Goal: Complete application form: Complete application form

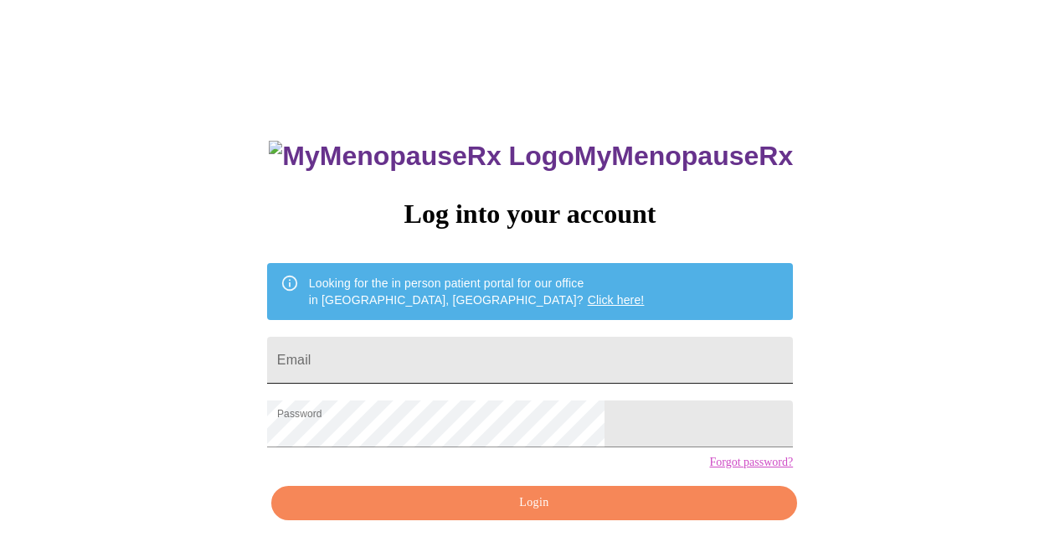
click at [464, 372] on input "Email" at bounding box center [530, 360] width 526 height 47
type input "[EMAIL_ADDRESS][DOMAIN_NAME]"
click at [498, 513] on span "Login" at bounding box center [533, 502] width 487 height 21
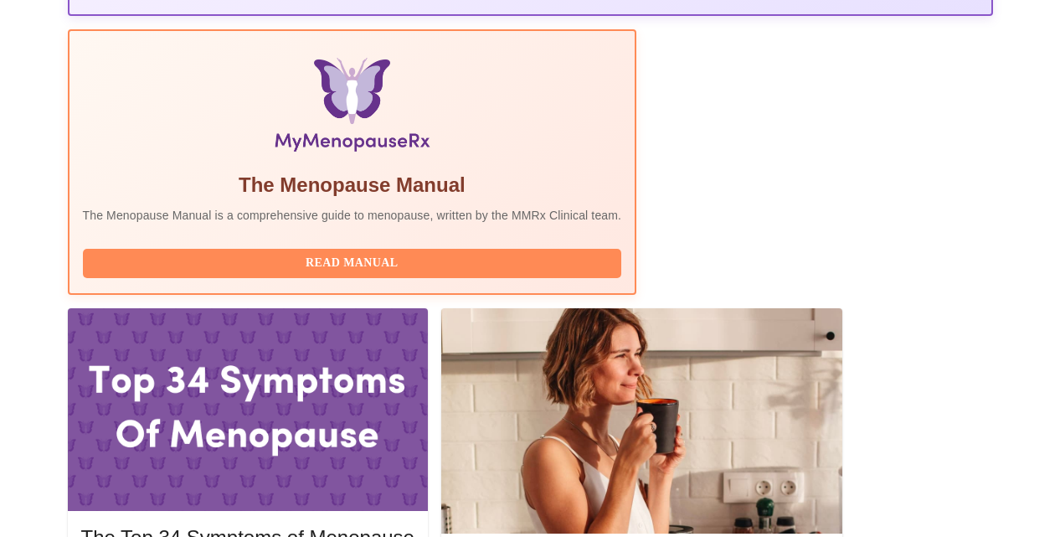
scroll to position [603, 0]
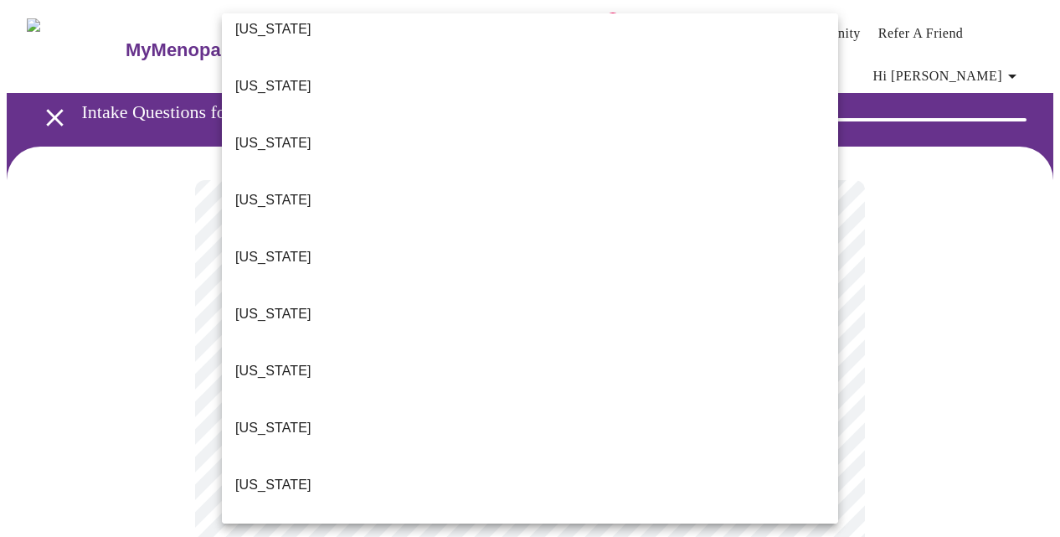
scroll to position [295, 0]
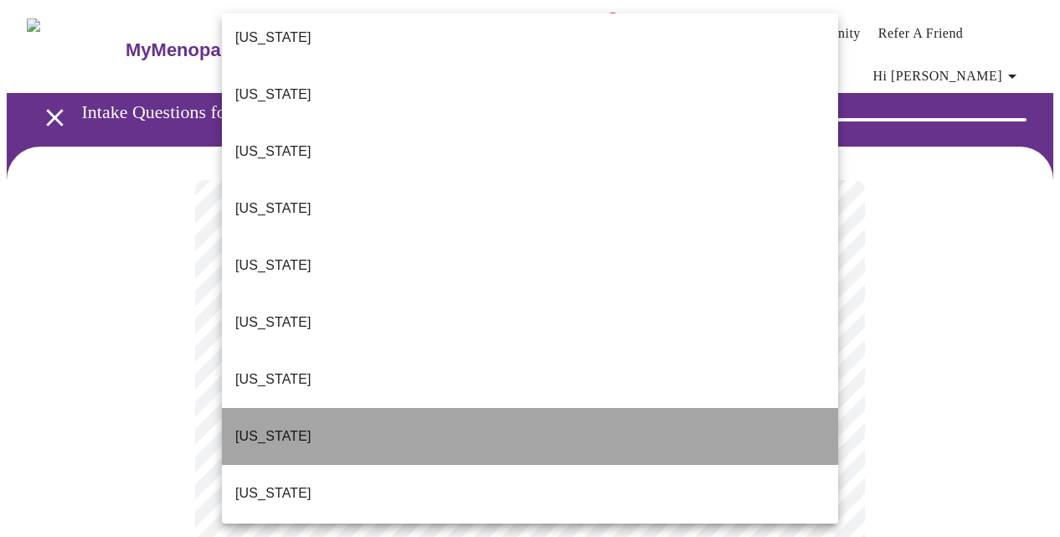
click at [277, 408] on li "[US_STATE]" at bounding box center [530, 436] width 616 height 57
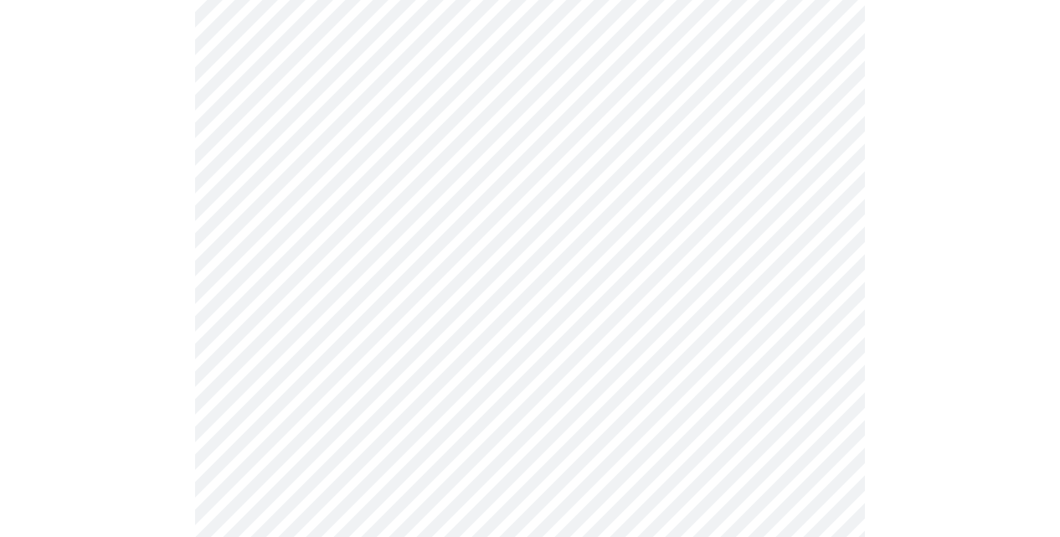
scroll to position [368, 0]
click at [315, 154] on body "MyMenopauseRx Appointments Messaging Labs 2 Uploads Medications Community Refer…" at bounding box center [530, 409] width 1046 height 1543
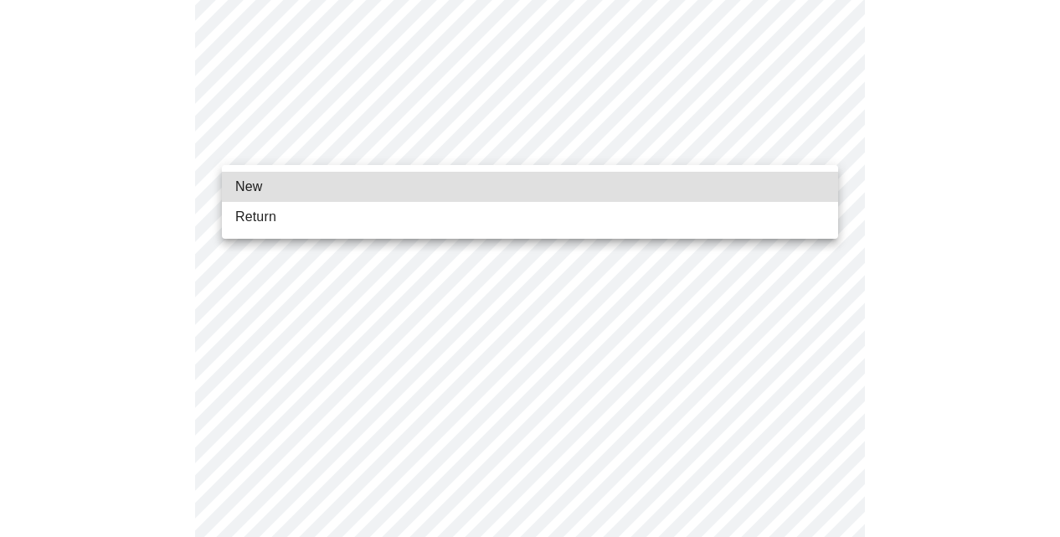
click at [259, 224] on span "Return" at bounding box center [255, 217] width 41 height 20
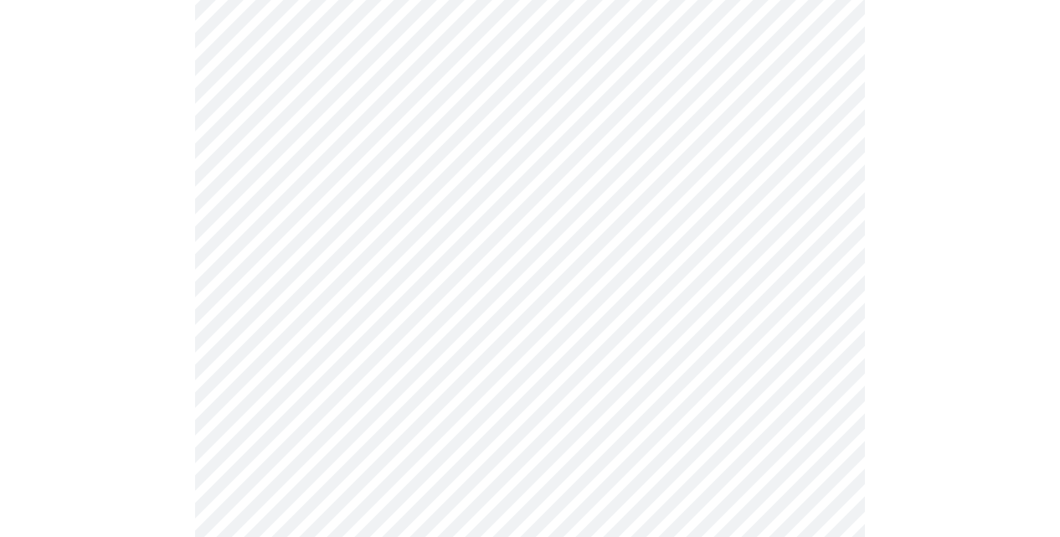
click at [178, 347] on div at bounding box center [530, 468] width 1046 height 1380
click at [157, 350] on div at bounding box center [530, 167] width 1046 height 1380
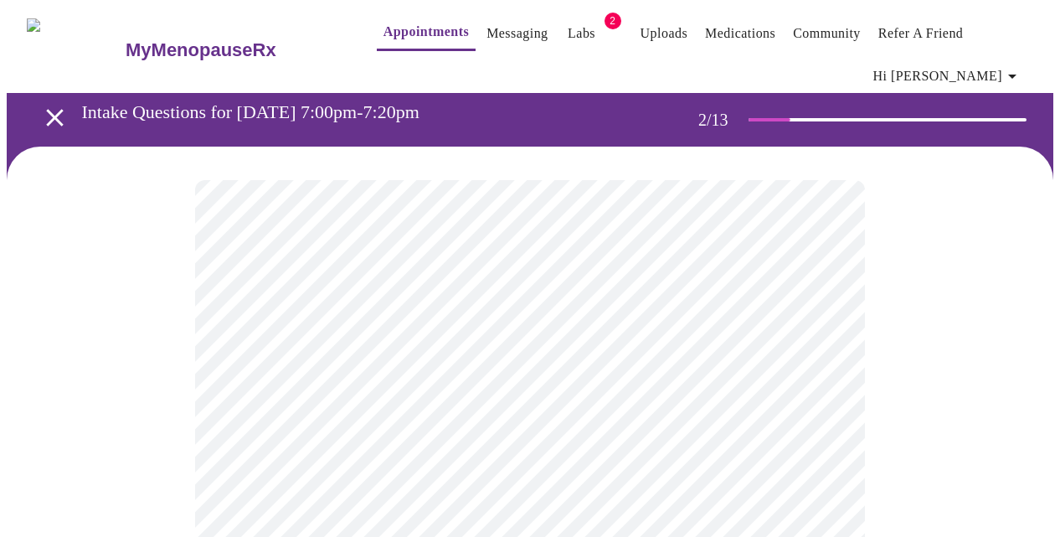
click at [500, 377] on body "MyMenopauseRx Appointments Messaging Labs 2 Uploads Medications Community Refer…" at bounding box center [530, 522] width 1046 height 1030
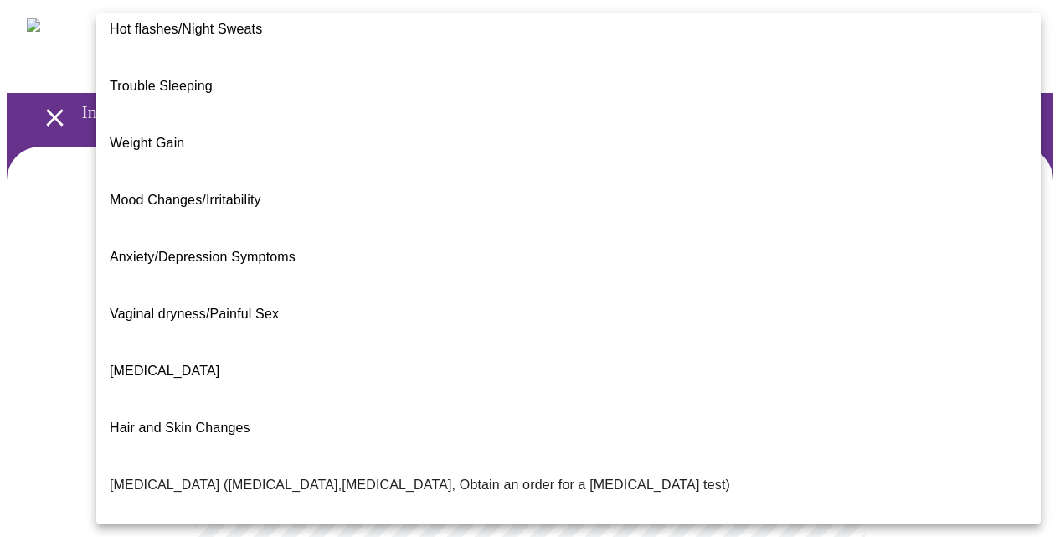
scroll to position [295, 0]
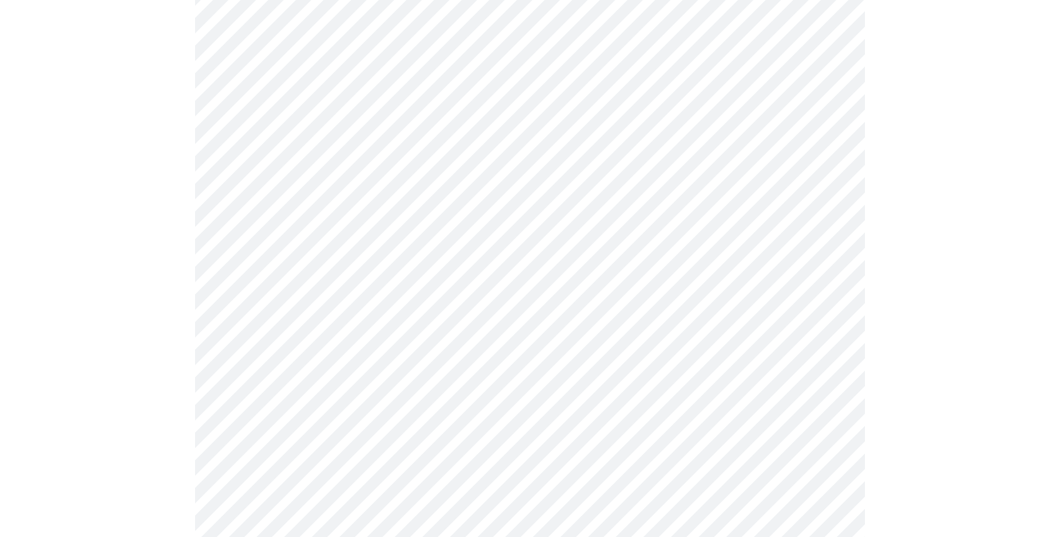
scroll to position [335, 0]
click at [367, 199] on body "MyMenopauseRx Appointments Messaging Labs 2 Uploads Medications Community Refer…" at bounding box center [530, 182] width 1046 height 1020
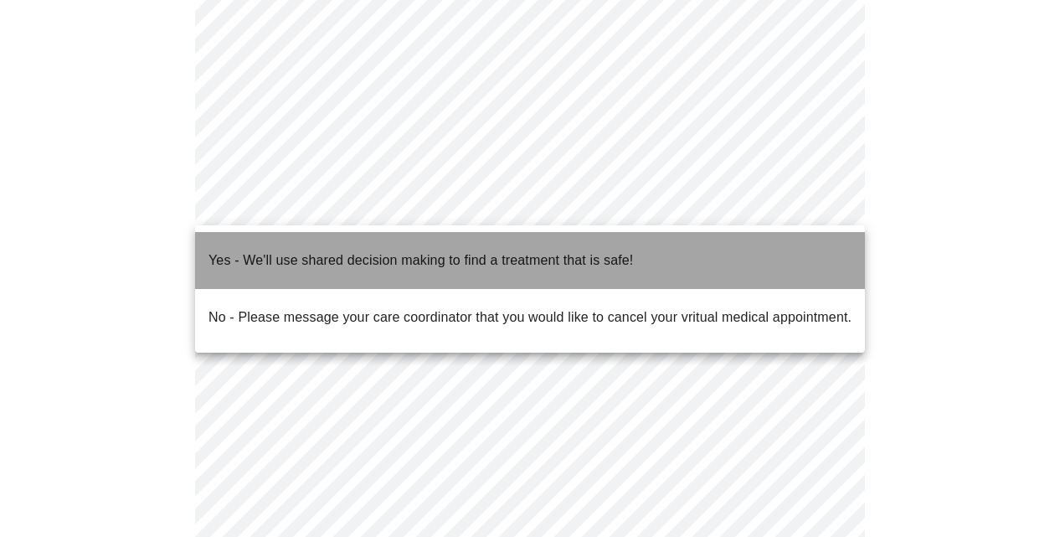
click at [322, 250] on p "Yes - We'll use shared decision making to find a treatment that is safe!" at bounding box center [420, 260] width 424 height 20
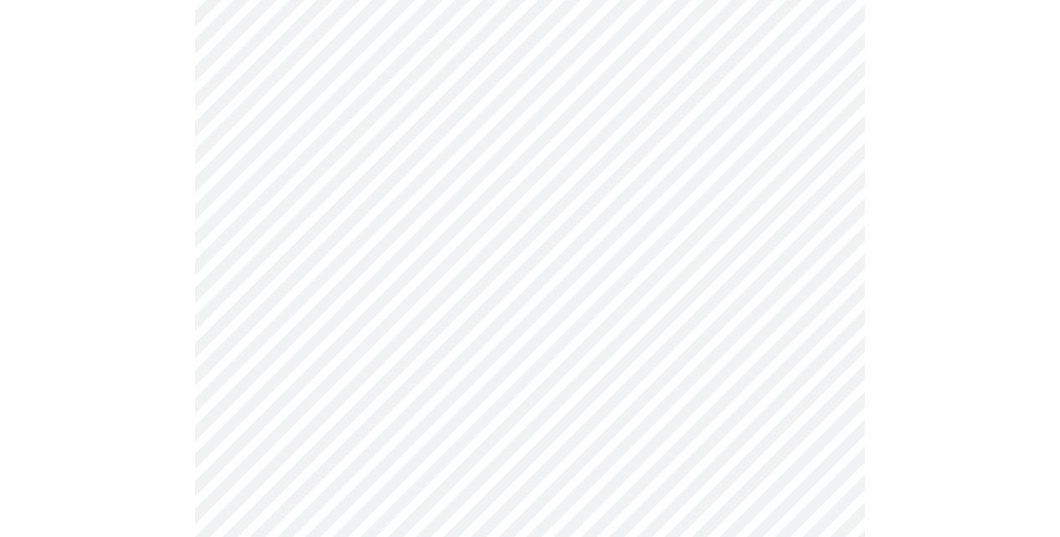
click at [170, 405] on div at bounding box center [530, 247] width 1046 height 870
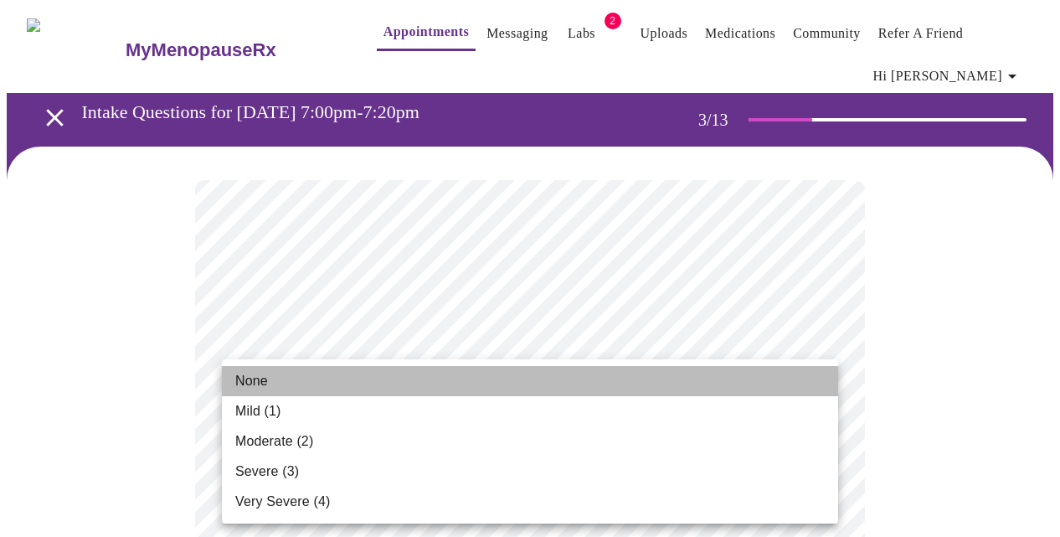
click at [248, 376] on span "None" at bounding box center [251, 381] width 33 height 20
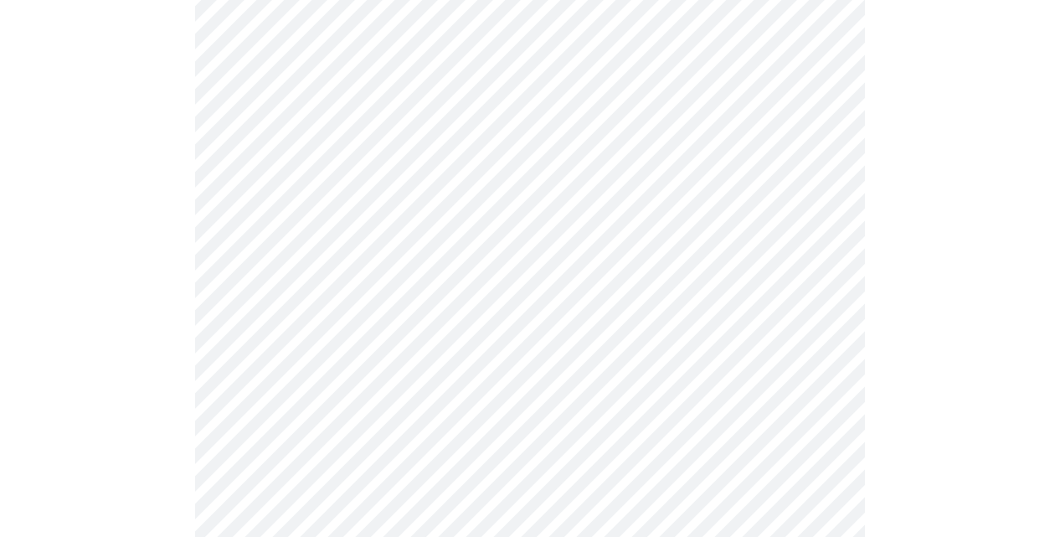
scroll to position [301, 0]
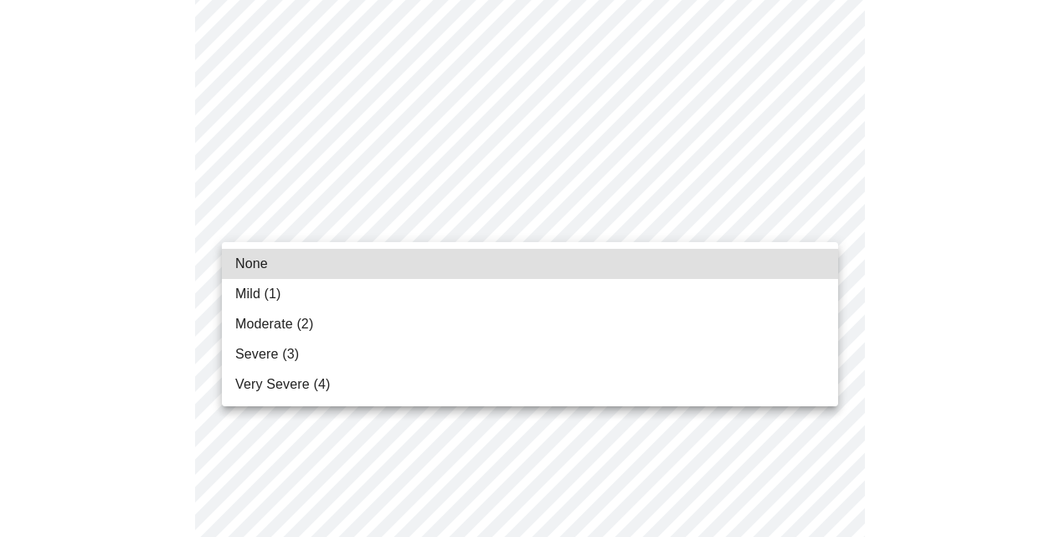
click at [287, 261] on li "None" at bounding box center [530, 264] width 616 height 30
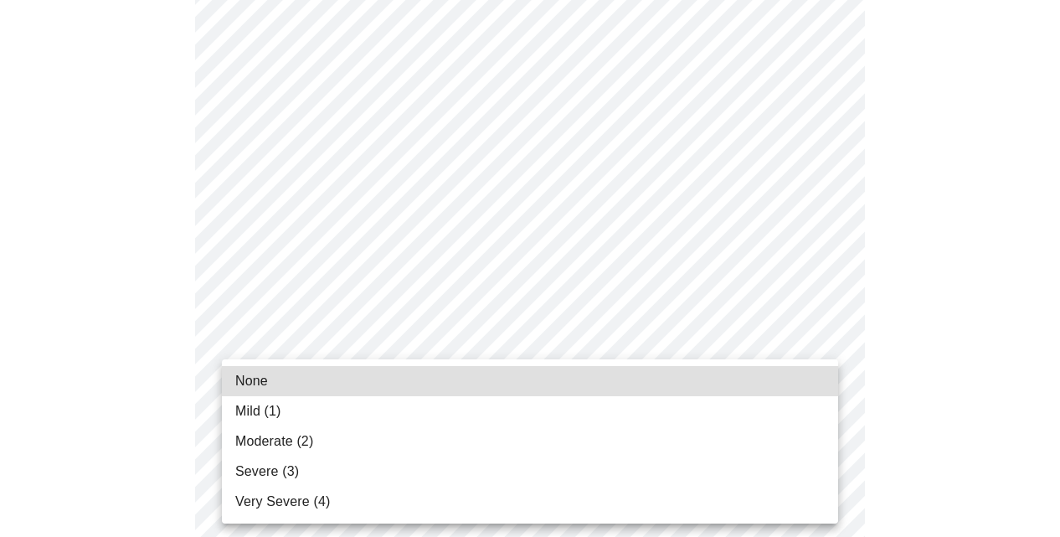
click at [271, 448] on span "Moderate (2)" at bounding box center [274, 441] width 78 height 20
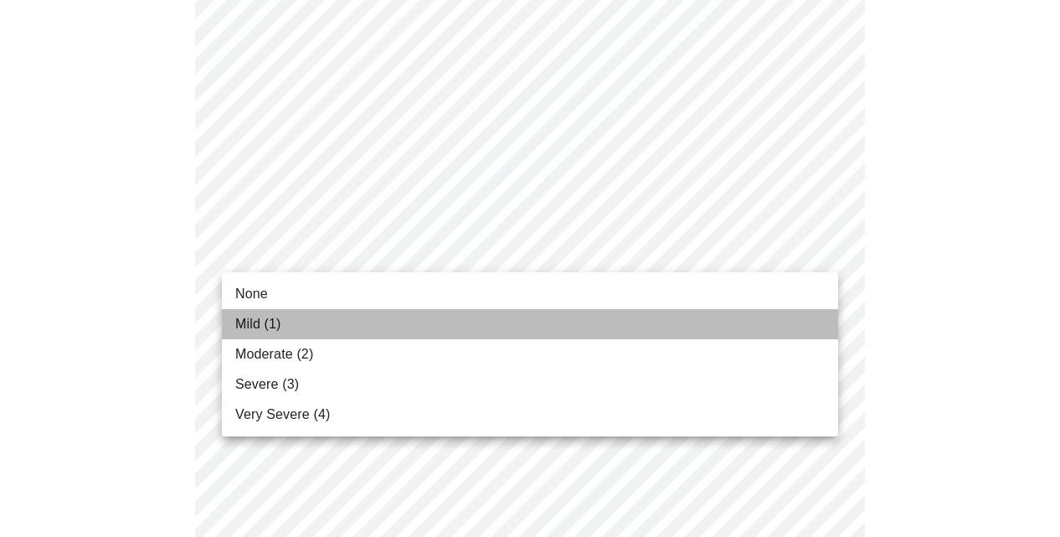
click at [245, 320] on span "Mild (1)" at bounding box center [258, 324] width 46 height 20
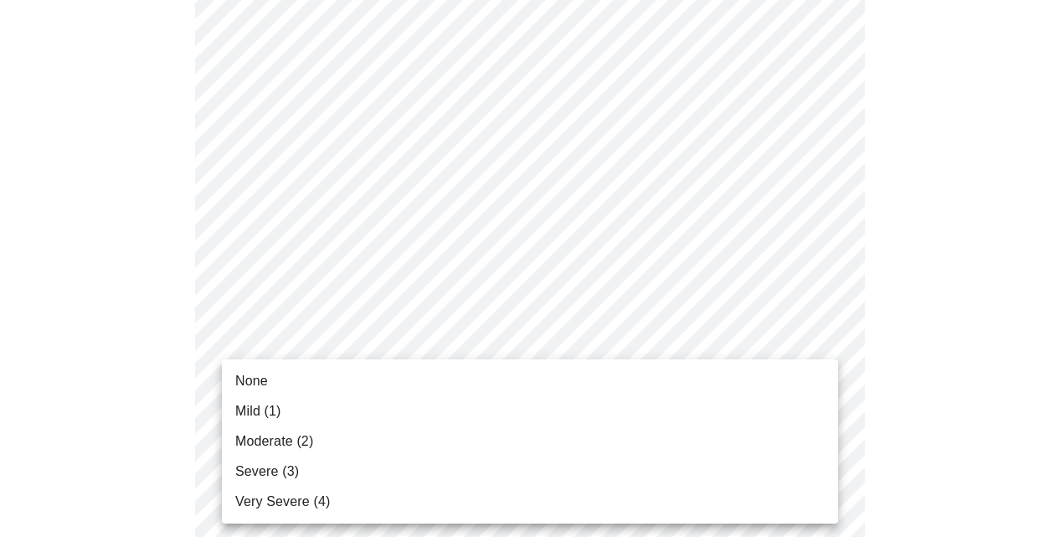
click at [263, 409] on span "Mild (1)" at bounding box center [258, 411] width 46 height 20
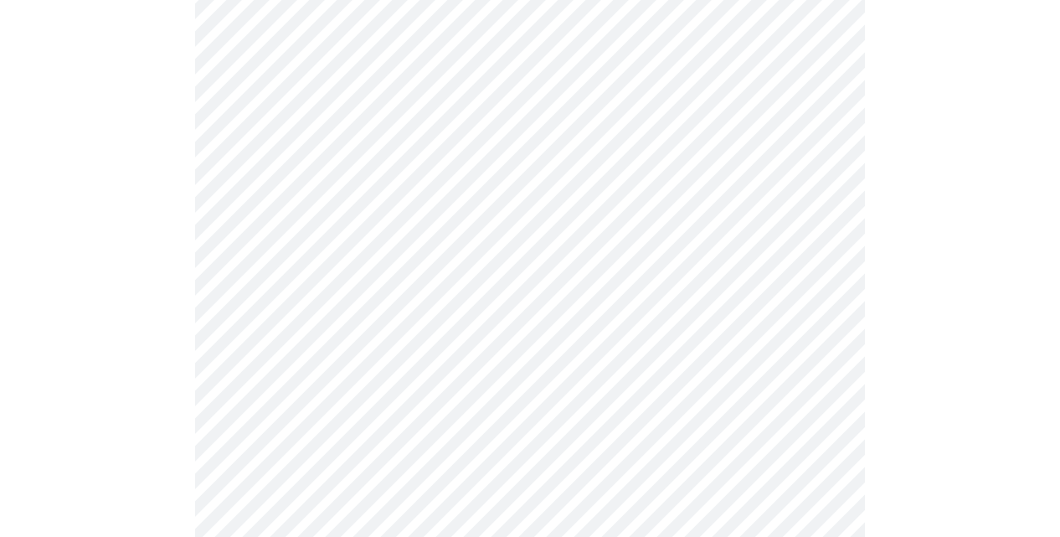
click at [289, 469] on body "MyMenopauseRx Appointments Messaging Labs 2 Uploads Medications Community Refer…" at bounding box center [530, 537] width 1046 height 2133
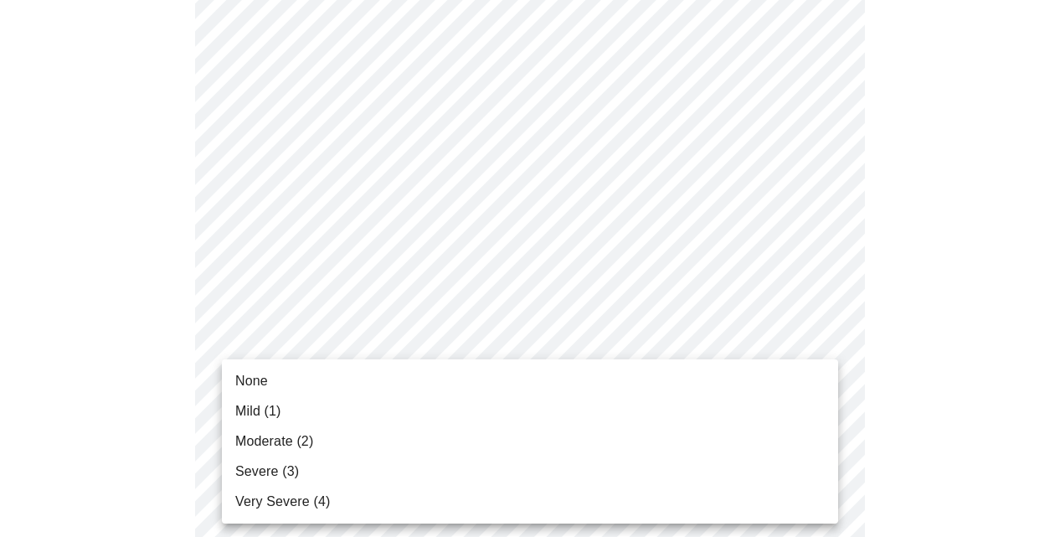
click at [265, 419] on span "Mild (1)" at bounding box center [258, 411] width 46 height 20
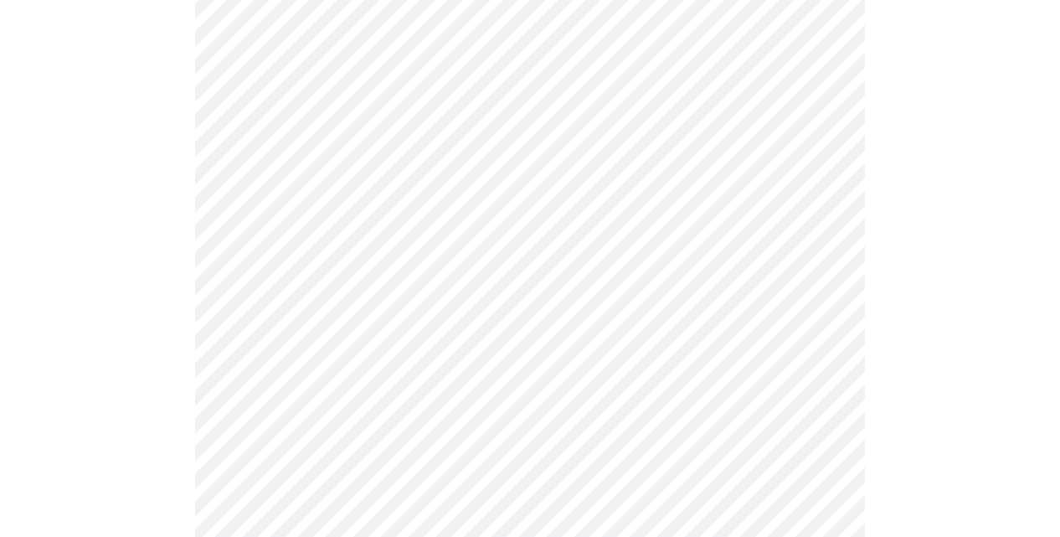
click at [263, 225] on body "MyMenopauseRx Appointments Messaging Labs 2 Uploads Medications Community Refer…" at bounding box center [530, 157] width 1046 height 2109
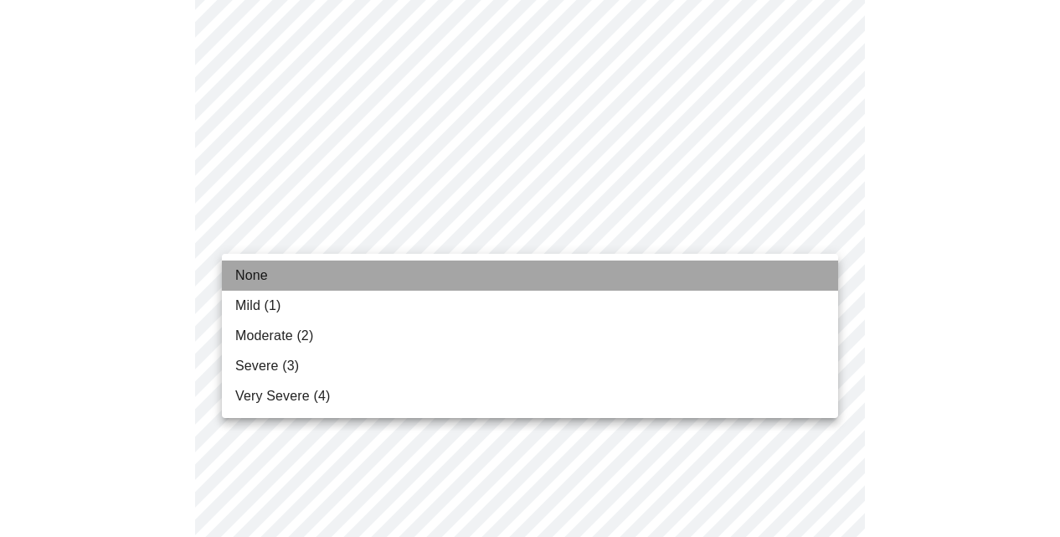
click at [244, 272] on span "None" at bounding box center [251, 275] width 33 height 20
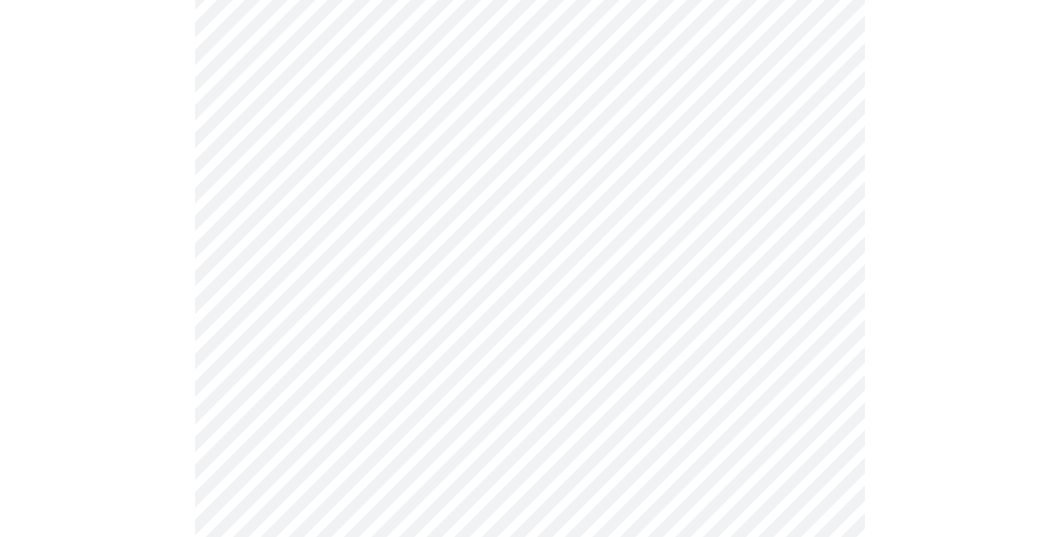
click at [294, 357] on body "MyMenopauseRx Appointments Messaging Labs 2 Uploads Medications Community Refer…" at bounding box center [530, 146] width 1046 height 2086
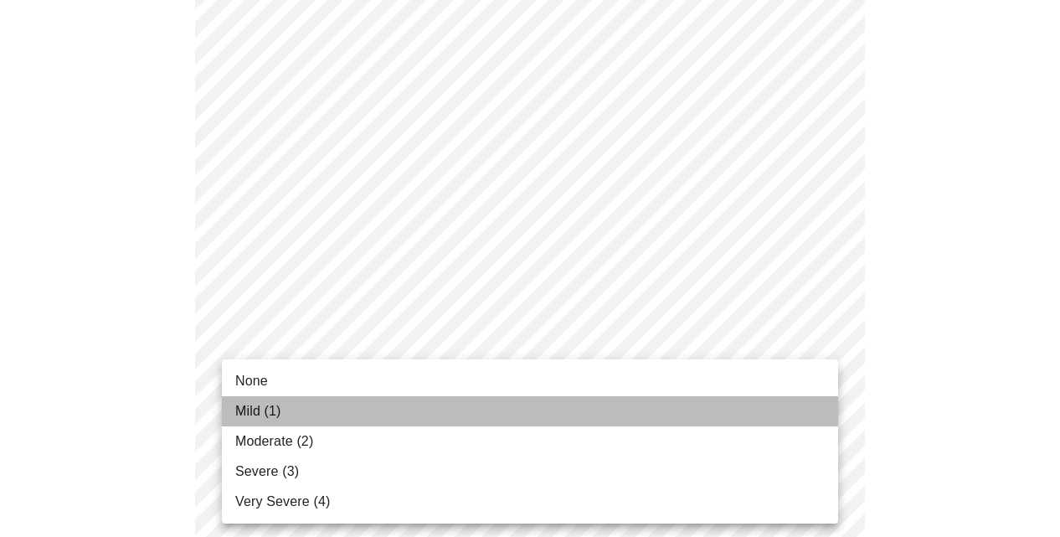
click at [245, 403] on span "Mild (1)" at bounding box center [258, 411] width 46 height 20
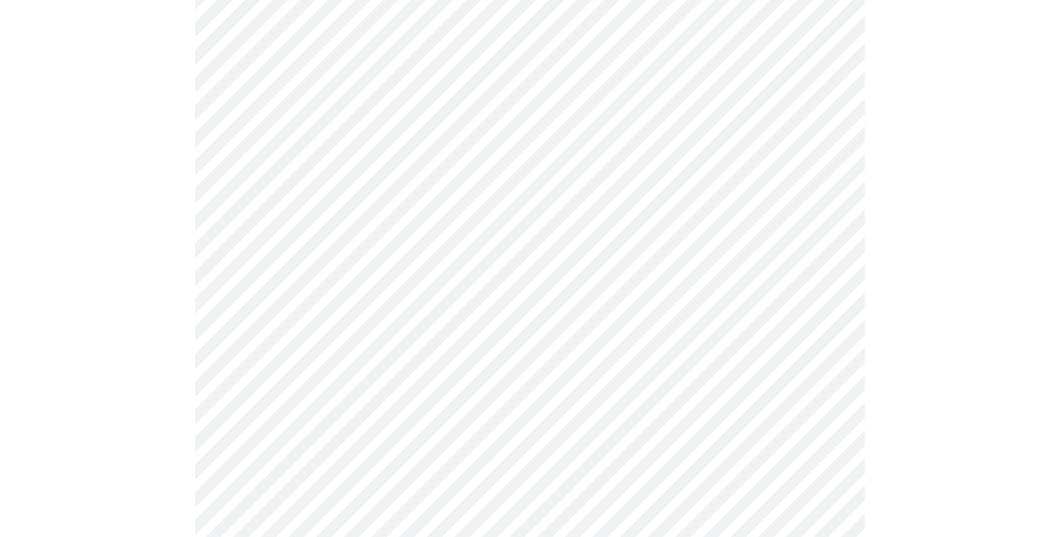
click at [189, 441] on div at bounding box center [530, 203] width 1046 height 1923
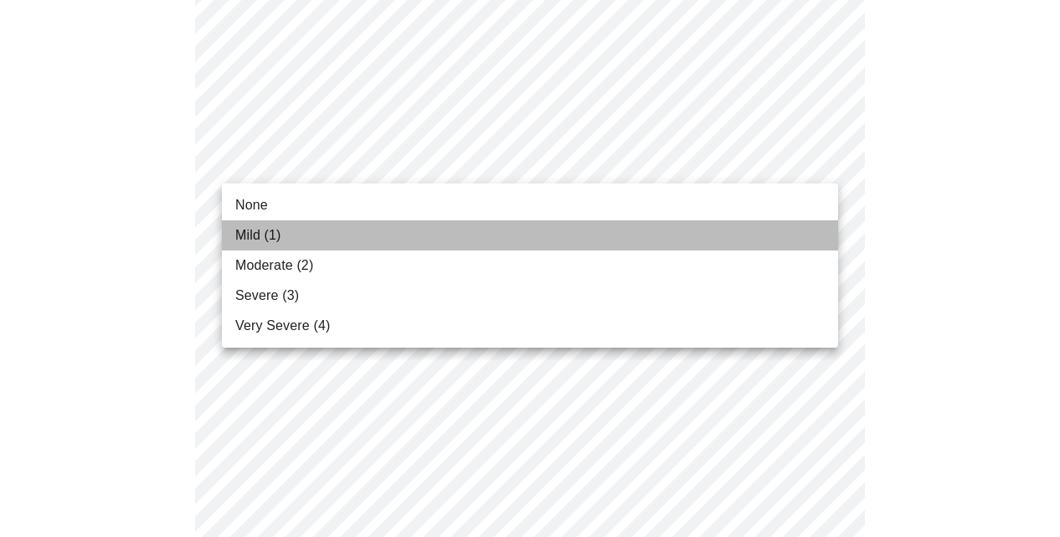
click at [265, 230] on span "Mild (1)" at bounding box center [258, 235] width 46 height 20
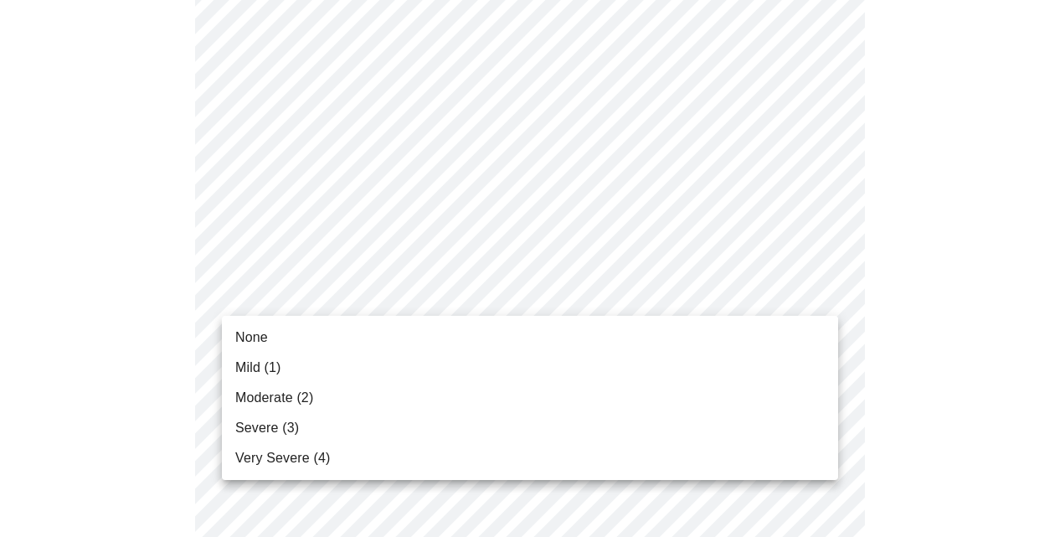
click at [254, 365] on span "Mild (1)" at bounding box center [258, 367] width 46 height 20
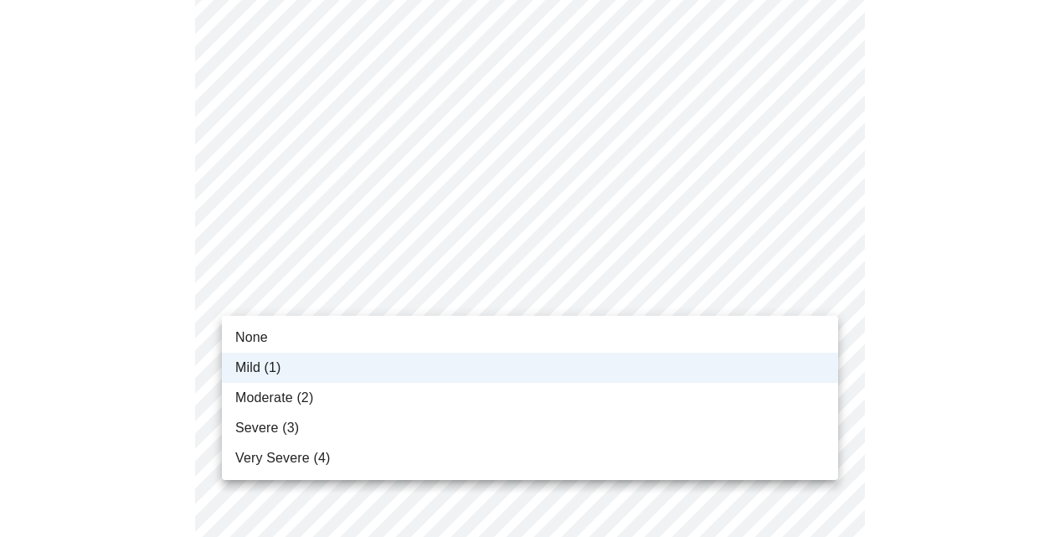
click at [261, 398] on span "Moderate (2)" at bounding box center [274, 398] width 78 height 20
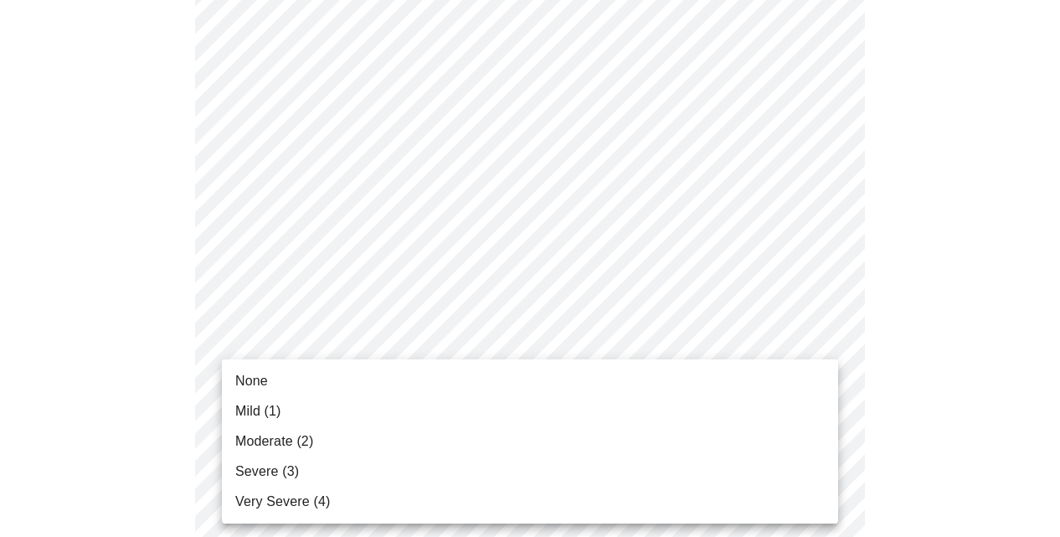
click at [258, 383] on span "None" at bounding box center [251, 381] width 33 height 20
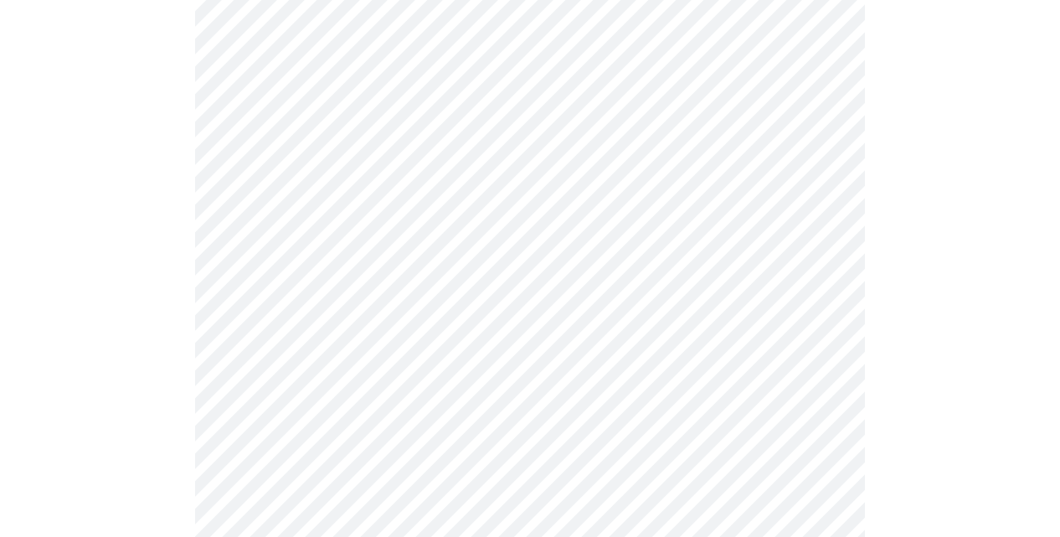
scroll to position [368, 0]
click at [149, 306] on div at bounding box center [530, 546] width 1046 height 1536
click at [352, 233] on body "MyMenopauseRx Appointments Messaging Labs 2 Uploads Medications Community Refer…" at bounding box center [530, 41] width 1046 height 1676
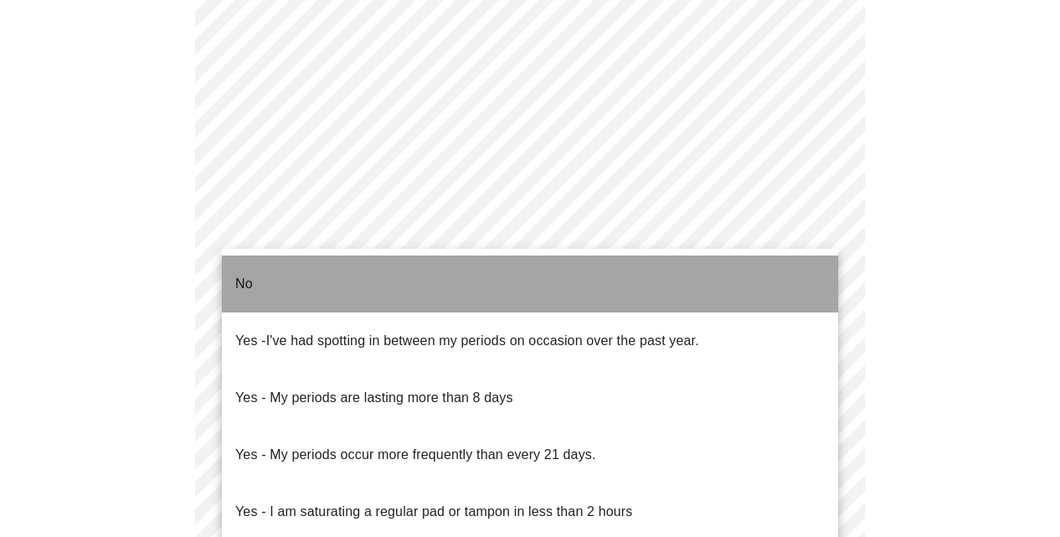
click at [261, 278] on li "No" at bounding box center [530, 283] width 616 height 57
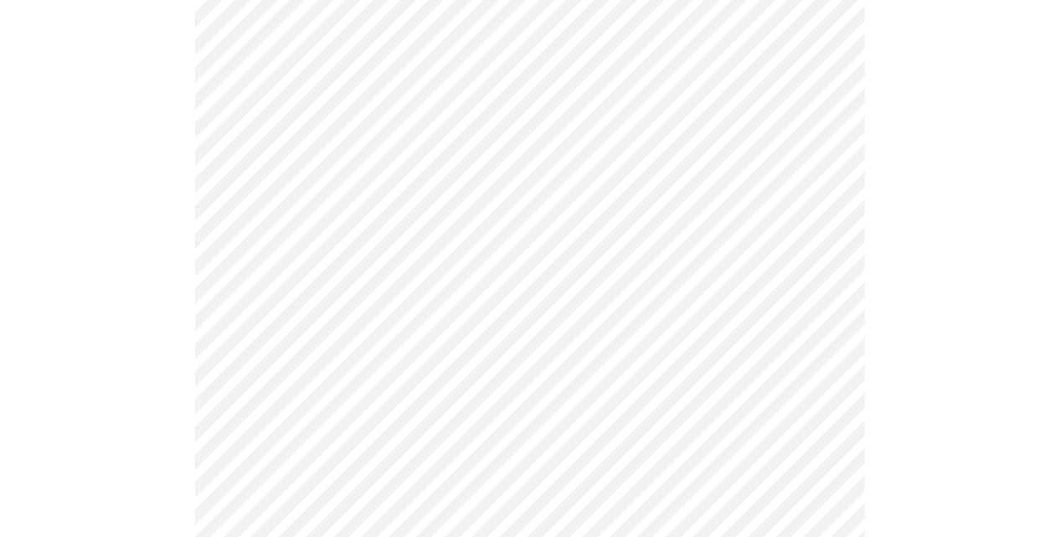
click at [290, 366] on body "MyMenopauseRx Appointments Messaging Labs 2 Uploads Medications Community Refer…" at bounding box center [530, 36] width 1046 height 1666
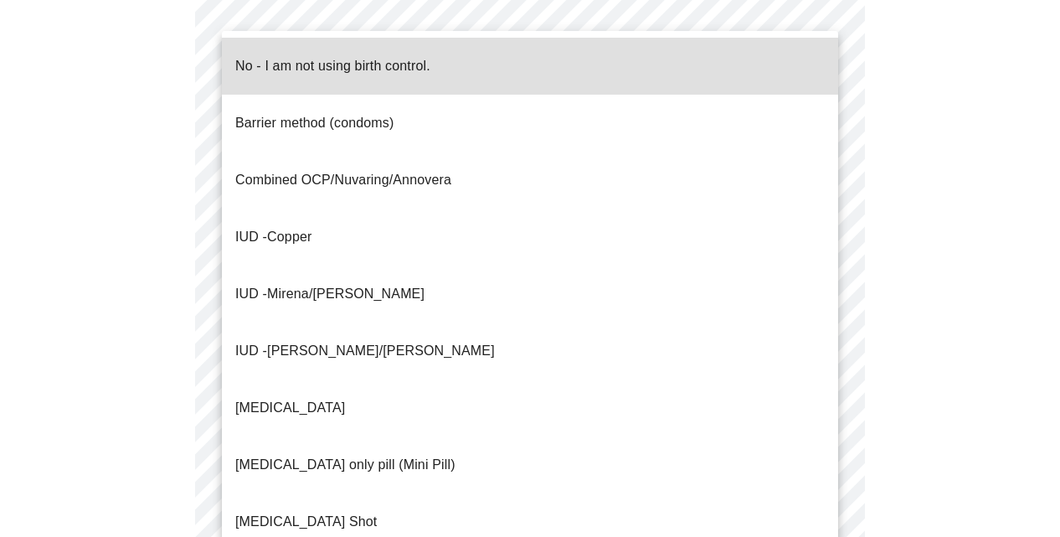
click at [275, 62] on p "No - I am not using birth control." at bounding box center [332, 66] width 195 height 20
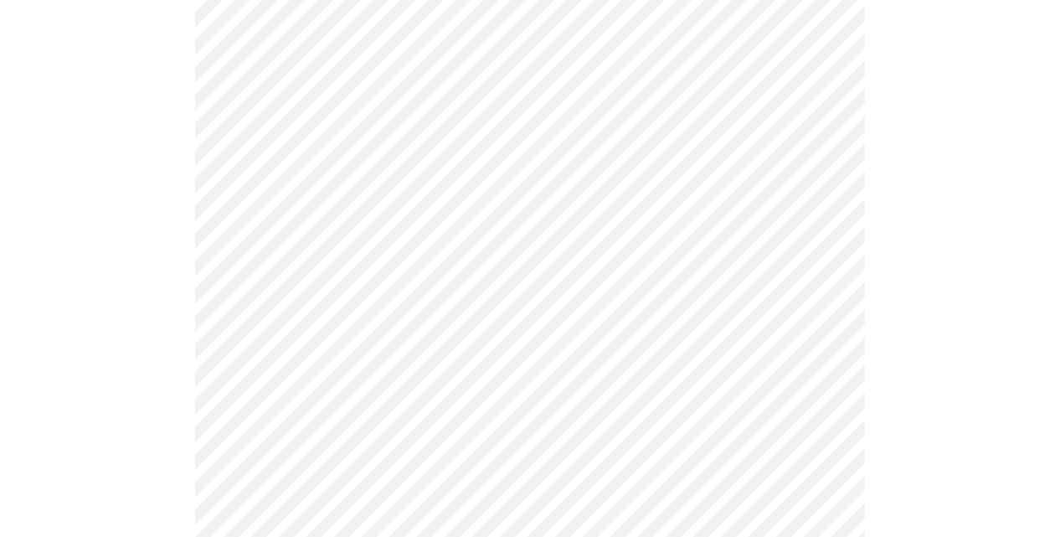
click at [280, 473] on body "MyMenopauseRx Appointments Messaging Labs 2 Uploads Medications Community Refer…" at bounding box center [530, 31] width 1046 height 1656
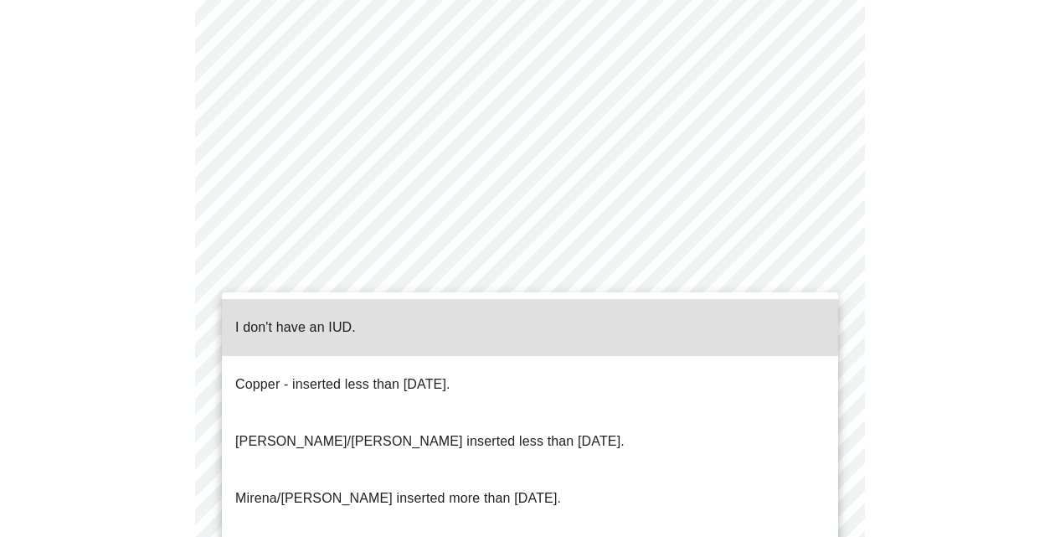
click at [263, 322] on p "I don't have an IUD." at bounding box center [295, 327] width 121 height 20
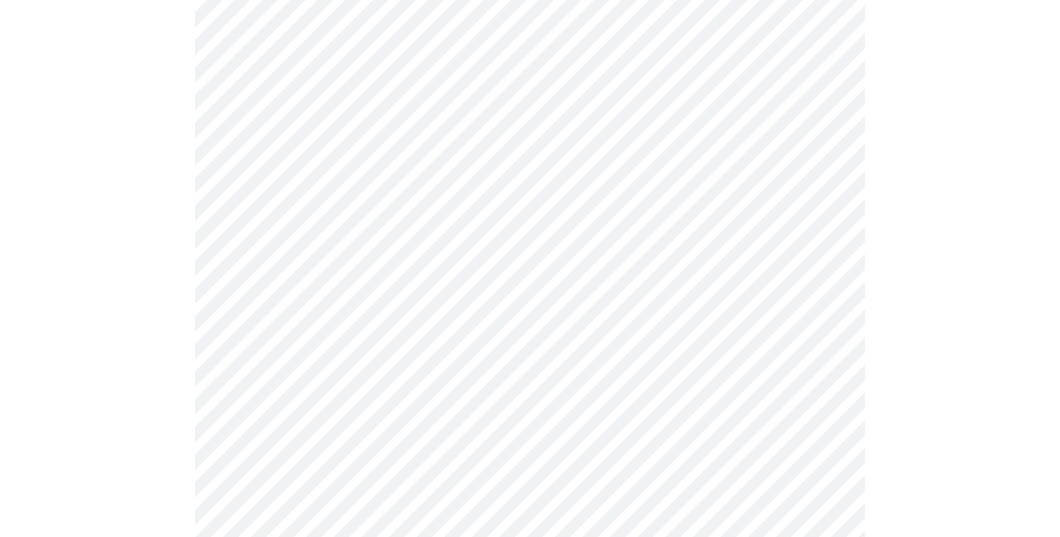
click at [167, 444] on div at bounding box center [530, 96] width 1046 height 1506
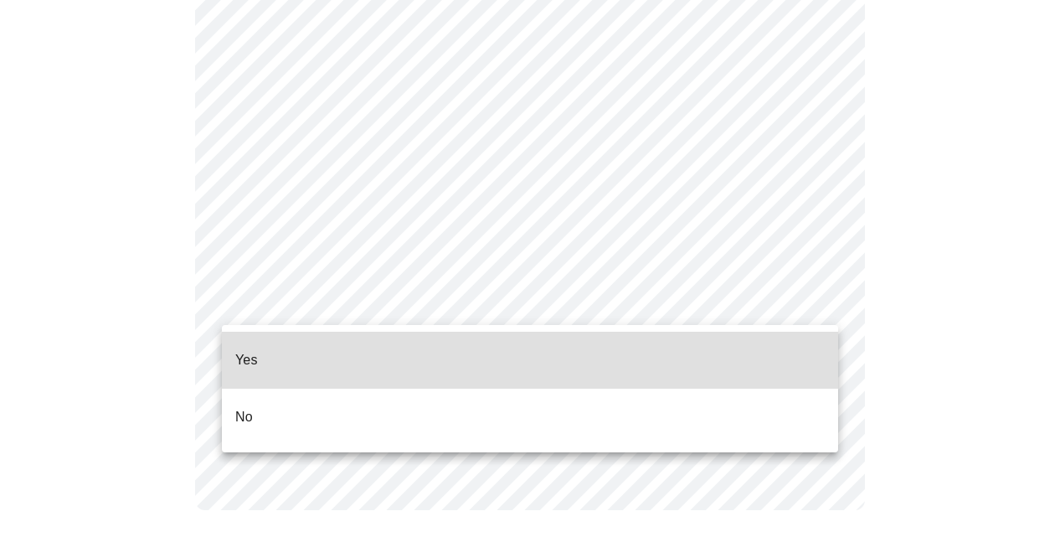
click at [263, 353] on li "Yes" at bounding box center [530, 359] width 616 height 57
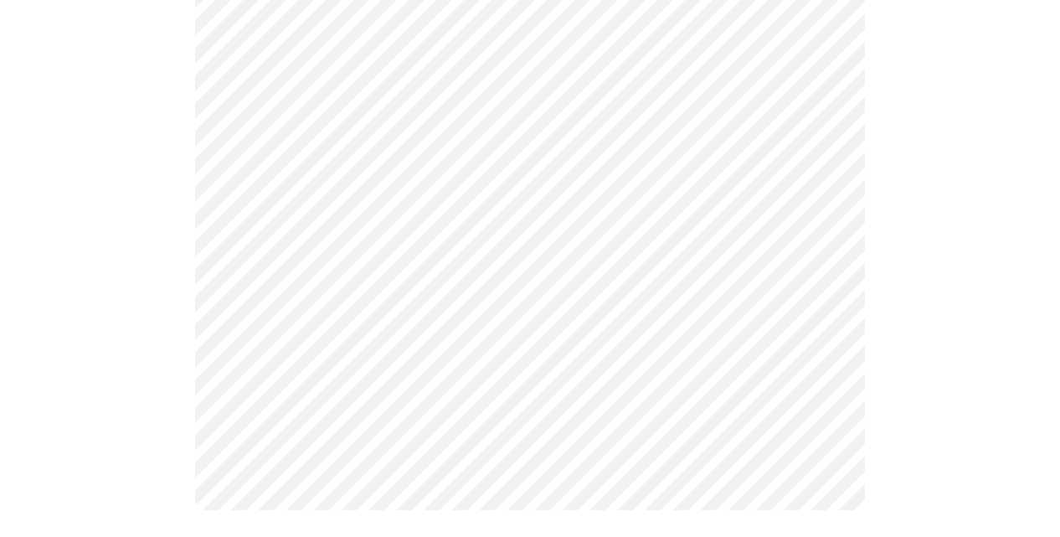
scroll to position [0, 0]
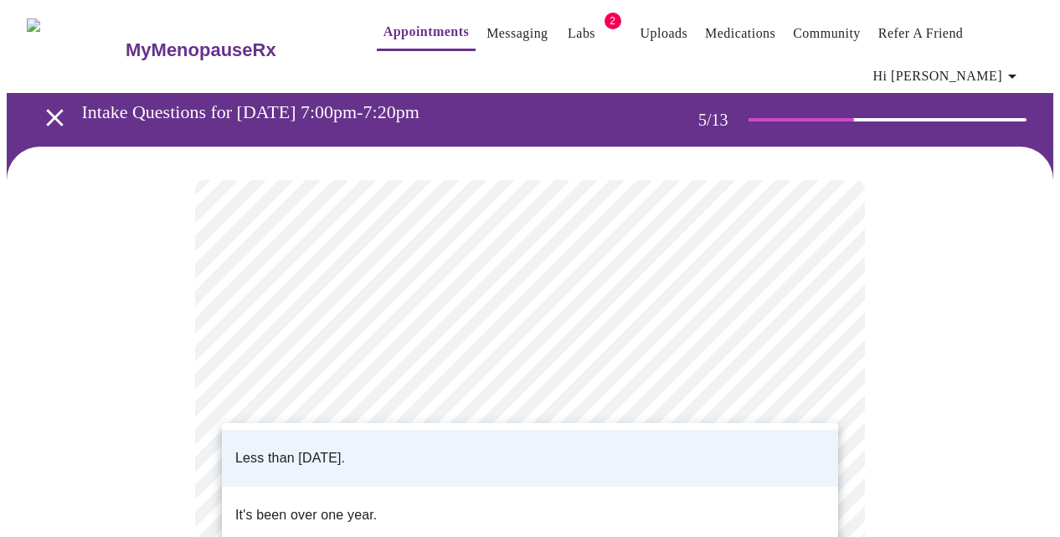
click at [345, 448] on p "Less than [DATE]." at bounding box center [290, 458] width 110 height 20
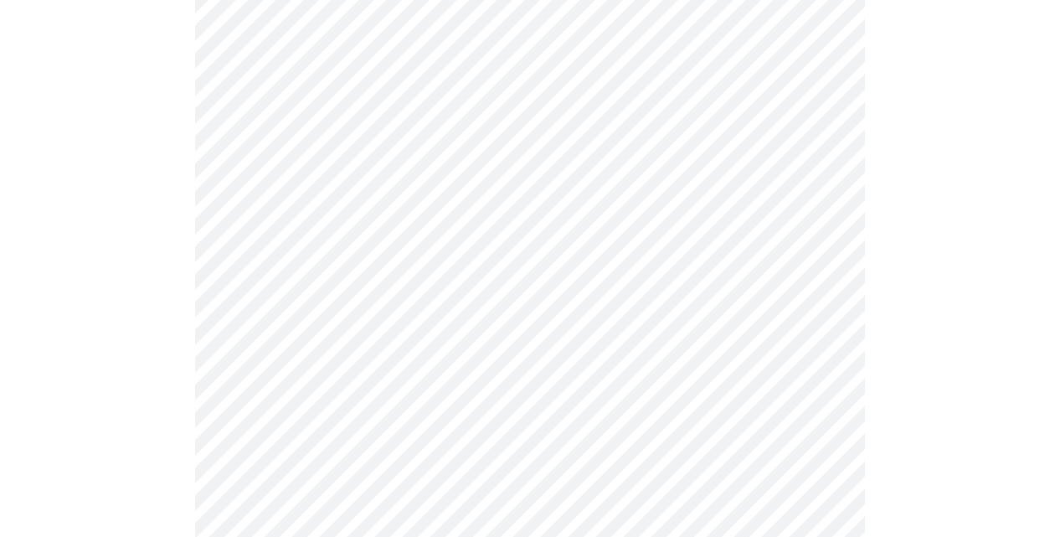
scroll to position [4420, 0]
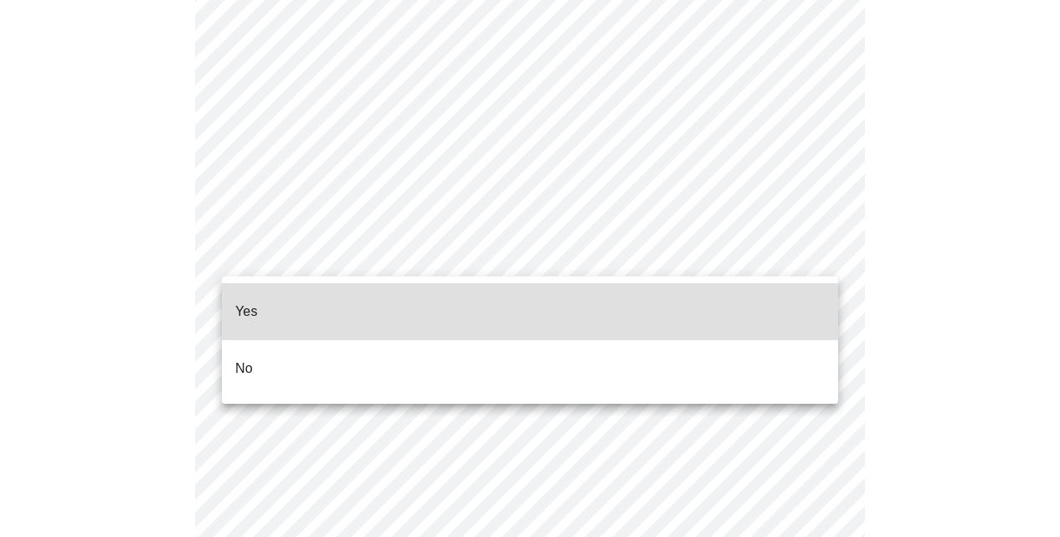
click at [254, 354] on li "No" at bounding box center [530, 368] width 616 height 57
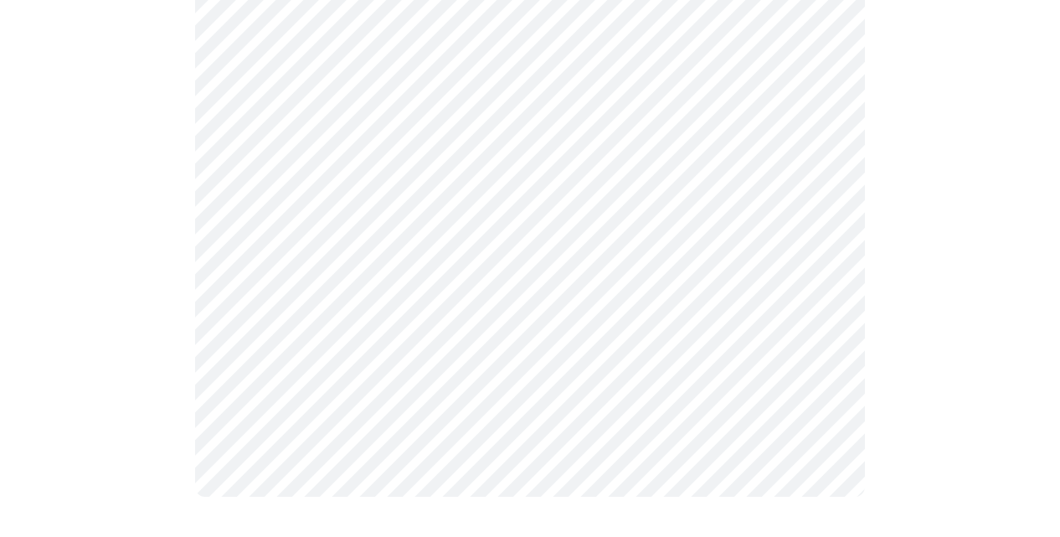
scroll to position [0, 0]
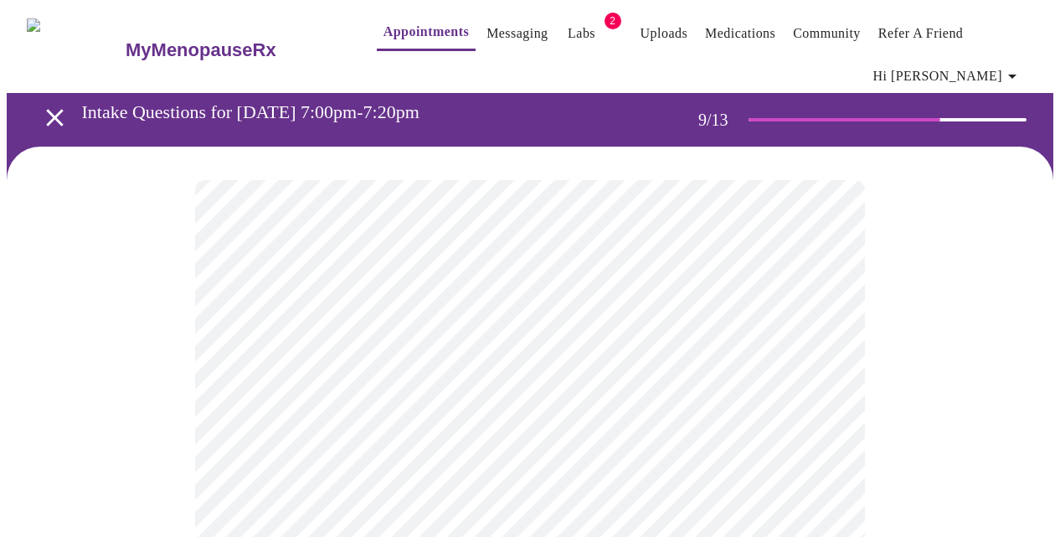
click at [180, 367] on div at bounding box center [530, 382] width 1046 height 472
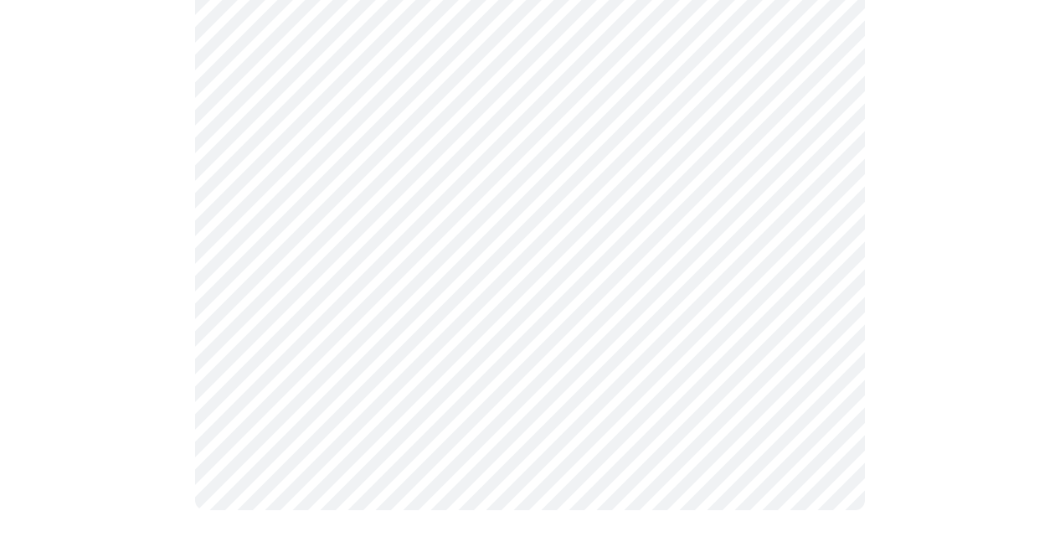
scroll to position [1148, 0]
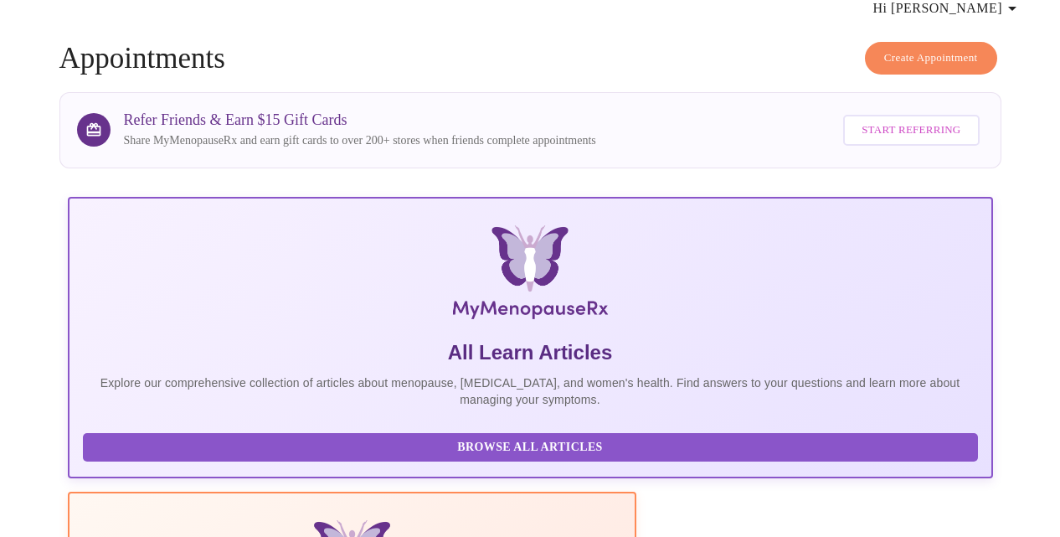
scroll to position [1148, 0]
